Goal: Task Accomplishment & Management: Manage account settings

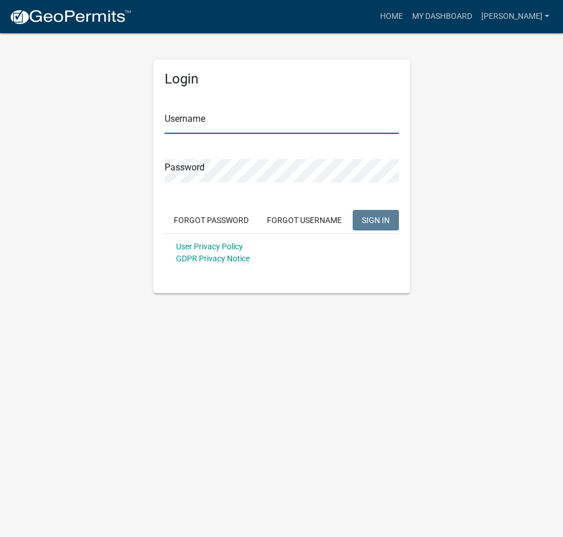
type input "[PERSON_NAME]"
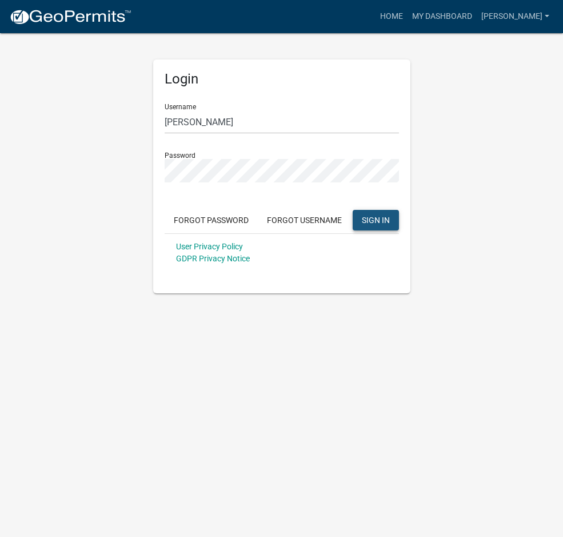
click at [385, 222] on span "SIGN IN" at bounding box center [376, 219] width 28 height 9
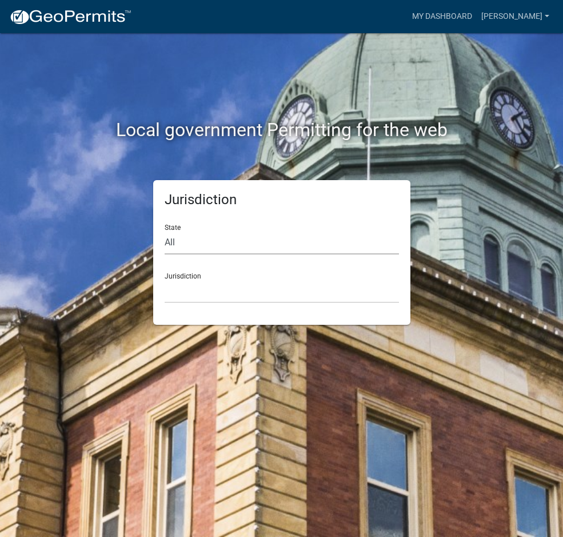
click at [199, 243] on select "All [US_STATE] [US_STATE] [US_STATE] [US_STATE] [US_STATE] [US_STATE] [US_STATE…" at bounding box center [282, 242] width 234 height 23
select select "[US_STATE]"
click at [165, 231] on select "All [US_STATE] [US_STATE] [US_STATE] [US_STATE] [US_STATE] [US_STATE] [US_STATE…" at bounding box center [282, 242] width 234 height 23
click at [190, 297] on select "City of [GEOGRAPHIC_DATA], [US_STATE] City of [GEOGRAPHIC_DATA], [US_STATE] Cit…" at bounding box center [282, 290] width 234 height 23
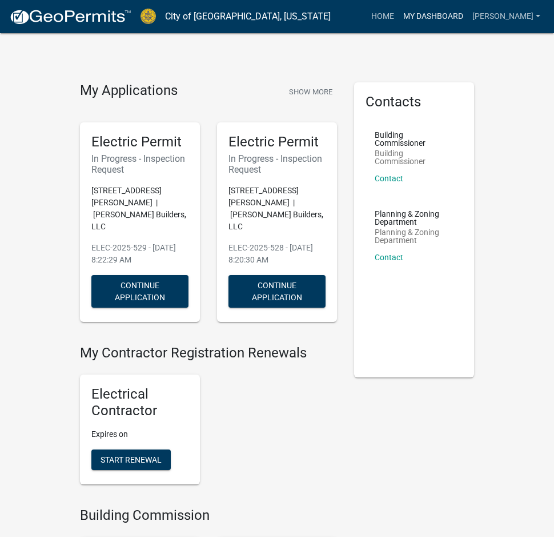
click at [420, 14] on link "My Dashboard" at bounding box center [433, 17] width 69 height 22
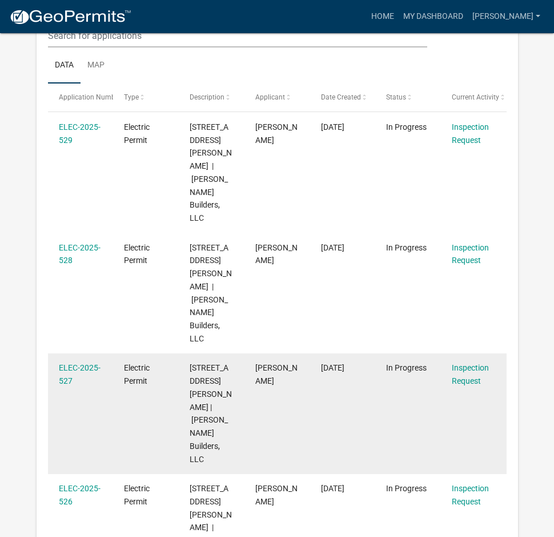
scroll to position [229, 0]
